Goal: Transaction & Acquisition: Purchase product/service

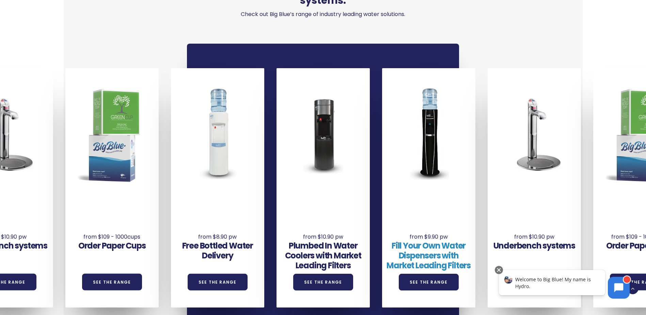
click at [437, 249] on link "Fill Your Own Water Dispensers with Market Leading Filters" at bounding box center [428, 255] width 84 height 31
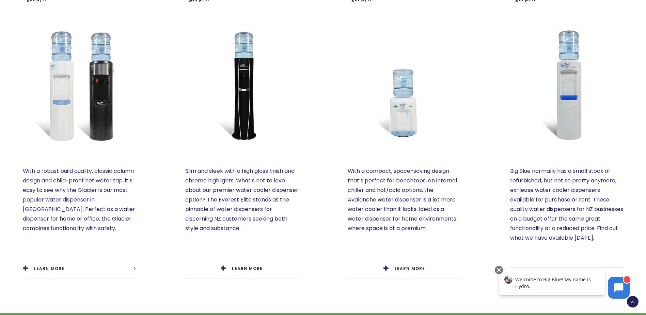
scroll to position [374, 0]
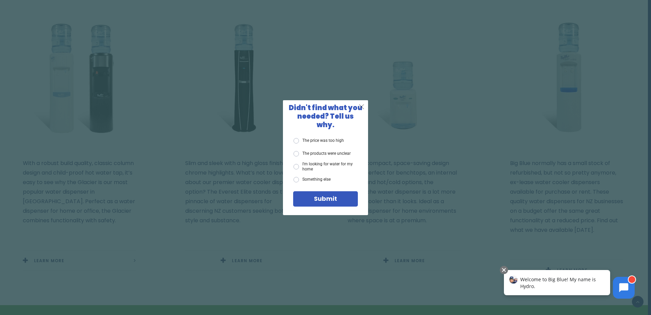
click at [361, 109] on span "X" at bounding box center [361, 106] width 6 height 9
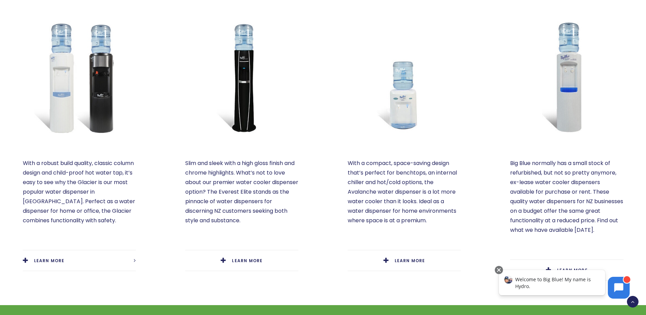
click at [305, 96] on div "Everest Elite $13.90 +gst p/w Slim and sleek with a high gloss finish and chrom…" at bounding box center [242, 110] width 162 height 390
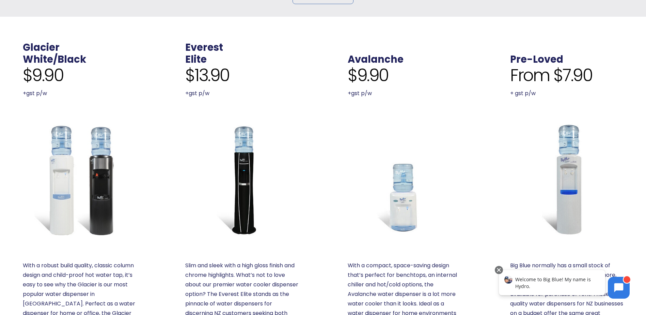
scroll to position [306, 0]
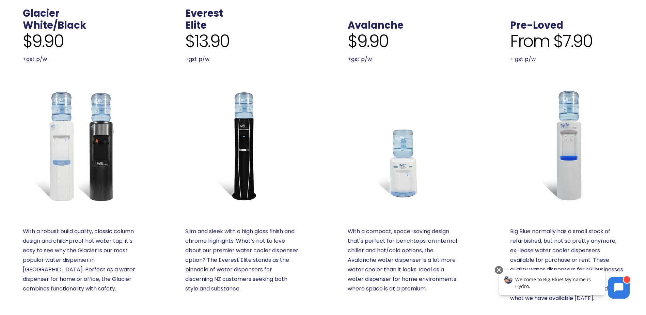
click at [70, 119] on img at bounding box center [79, 145] width 113 height 113
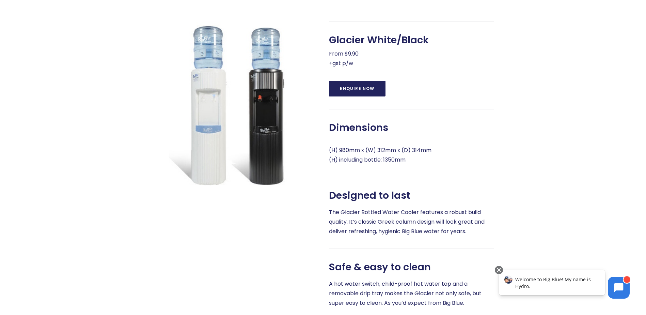
scroll to position [238, 0]
